Goal: Task Accomplishment & Management: Use online tool/utility

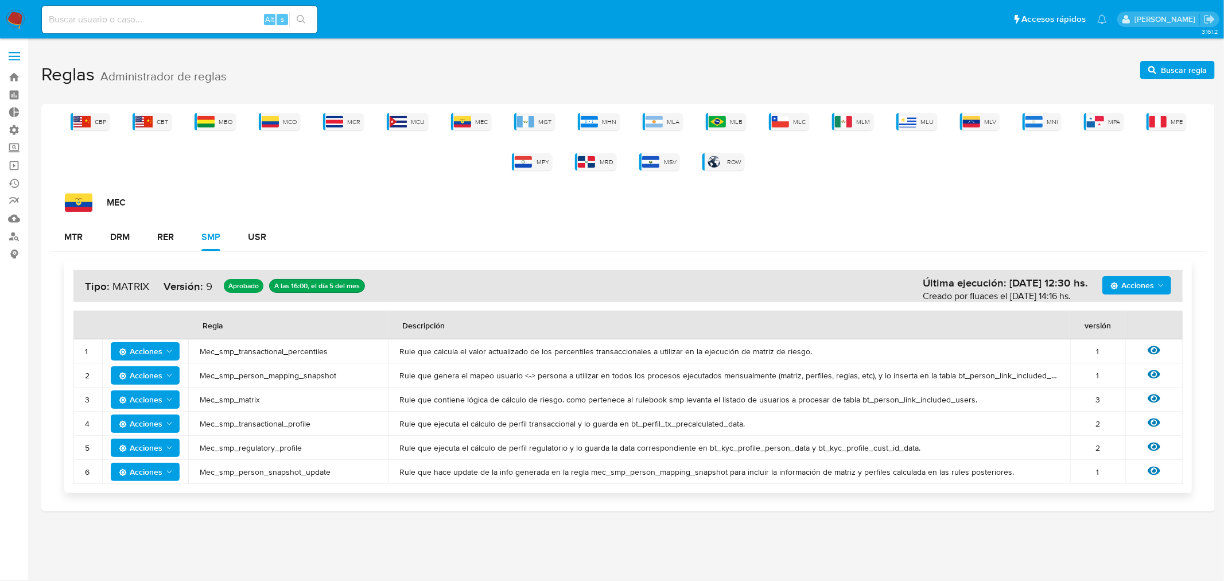
click at [684, 121] on div "CBP CBT MBO MCO MCR MCU MEC MGT MHN MLA MLB MLC MLM MLU MLV MNI MPA MPE MPY MRD…" at bounding box center [627, 141] width 1155 height 57
click at [670, 116] on div "MLA" at bounding box center [663, 121] width 40 height 17
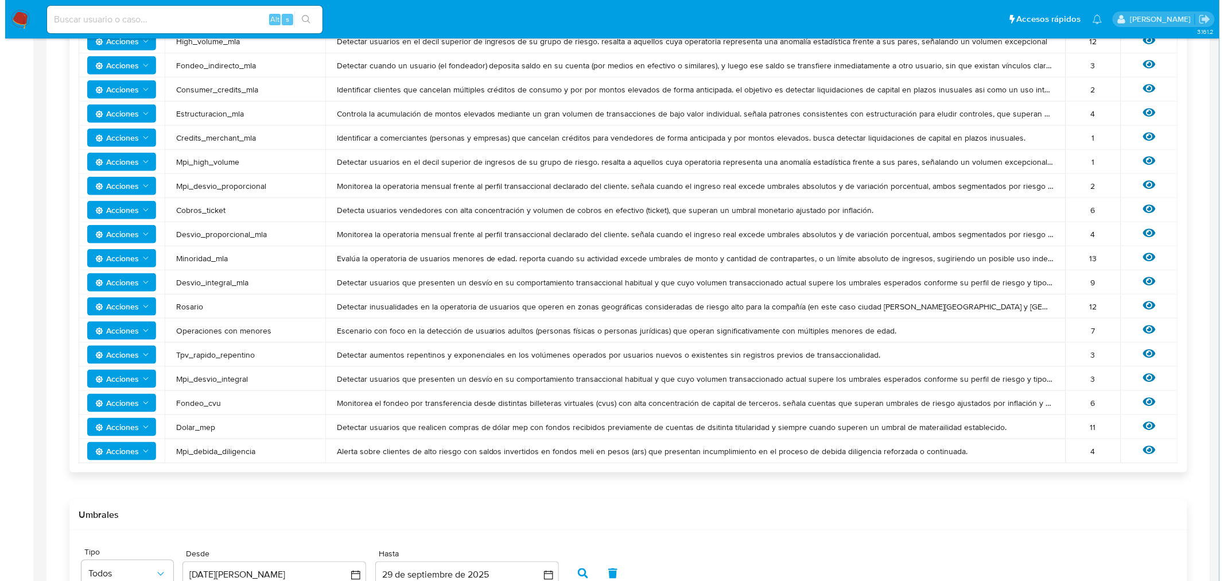
scroll to position [318, 0]
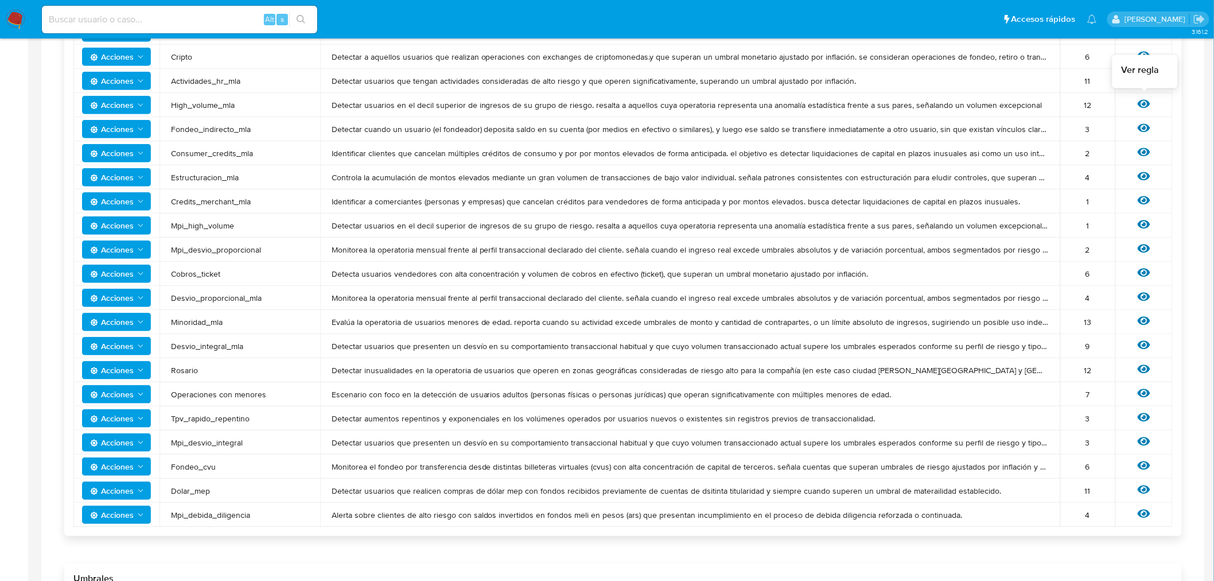
click at [1148, 103] on icon at bounding box center [1144, 104] width 13 height 9
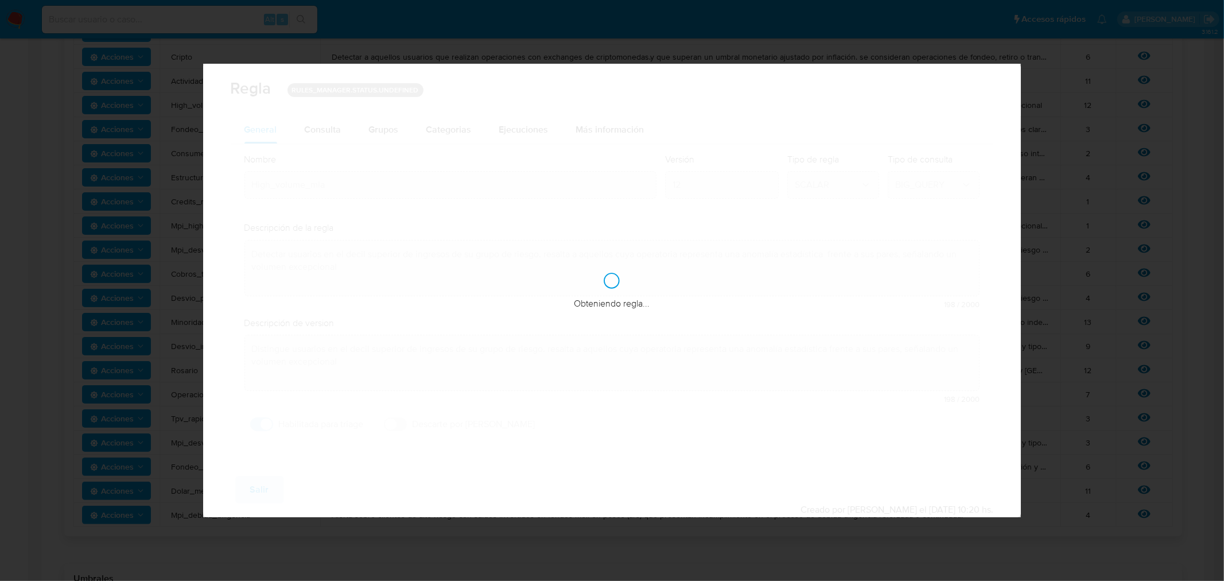
checkbox input "true"
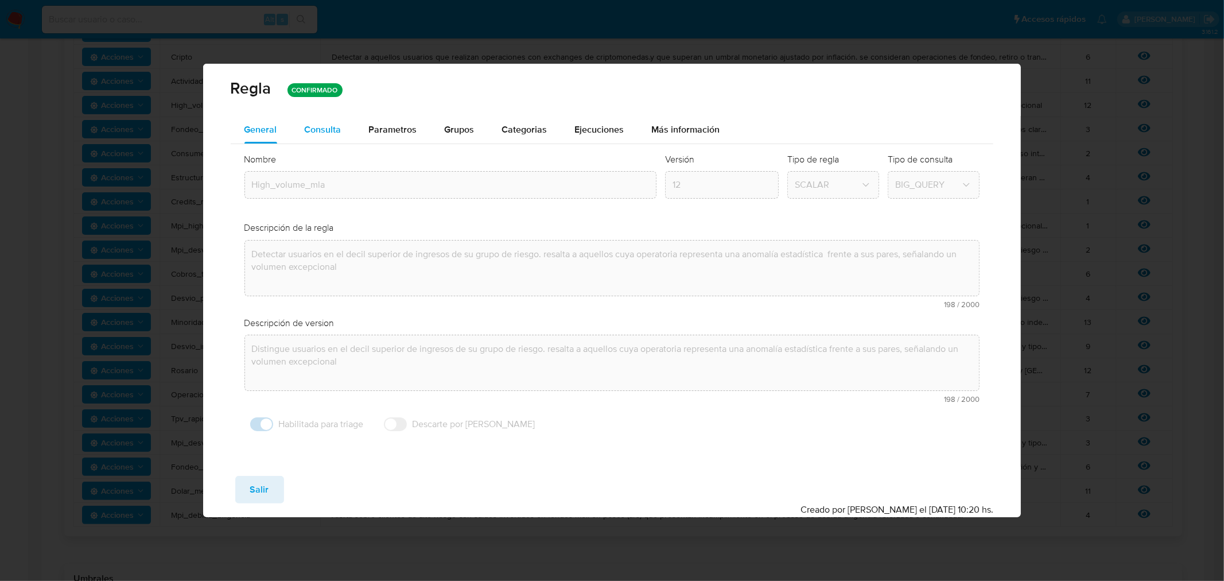
click at [324, 130] on span "Consulta" at bounding box center [323, 129] width 37 height 13
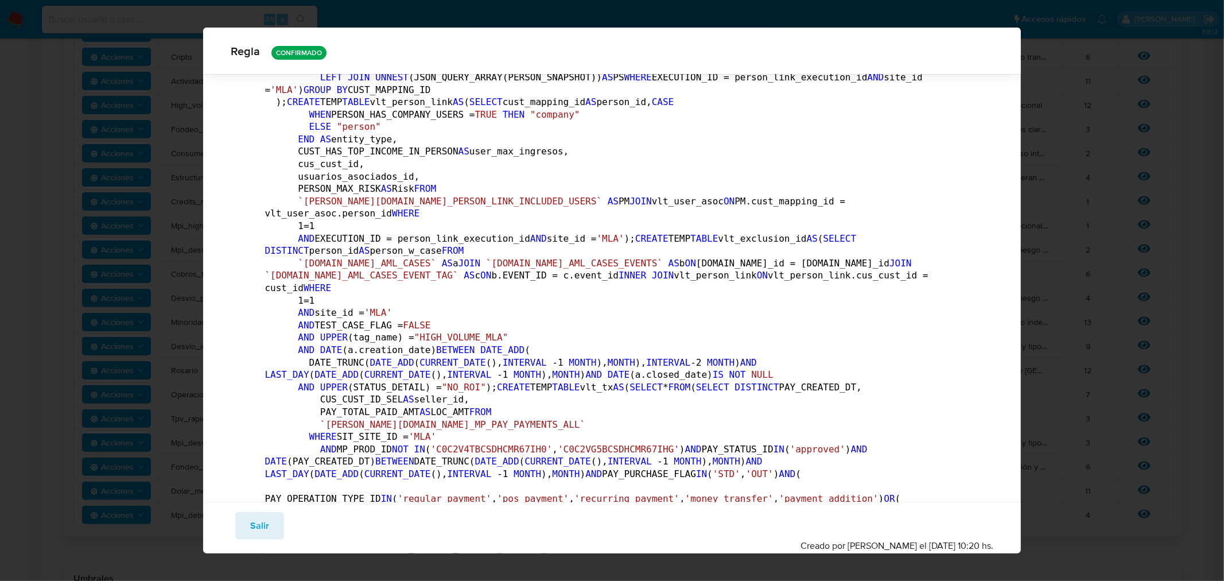
scroll to position [313, 0]
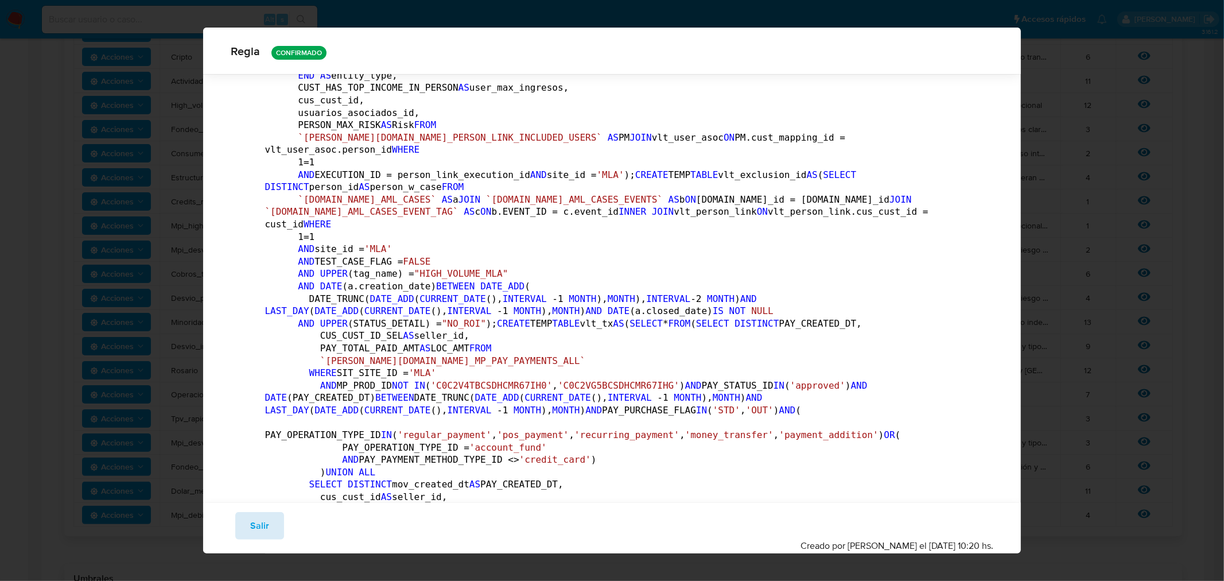
drag, startPoint x: 262, startPoint y: 537, endPoint x: 94, endPoint y: 247, distance: 335.3
click at [262, 536] on span "Salir" at bounding box center [259, 525] width 19 height 25
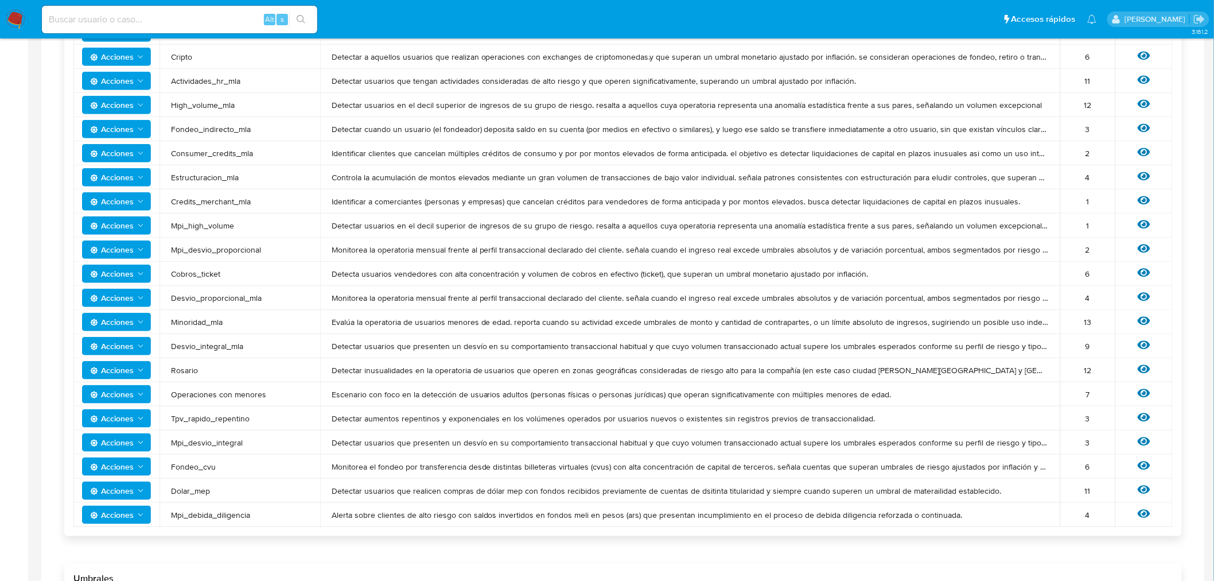
scroll to position [0, 0]
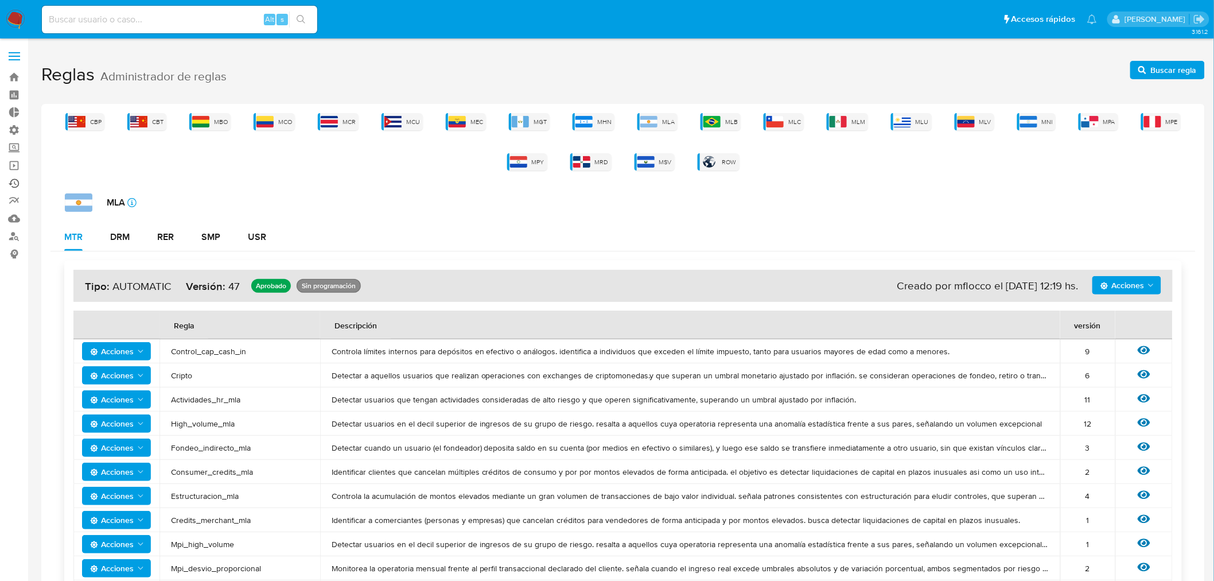
click at [11, 182] on link "Ejecuciones automáticas" at bounding box center [68, 183] width 137 height 18
